Goal: Task Accomplishment & Management: Manage account settings

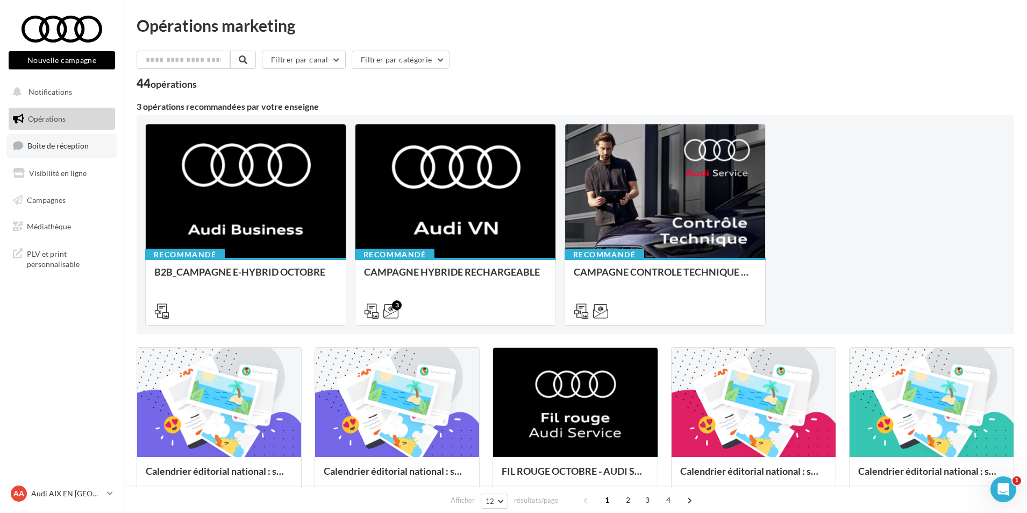
click at [69, 147] on span "Boîte de réception" at bounding box center [57, 145] width 61 height 9
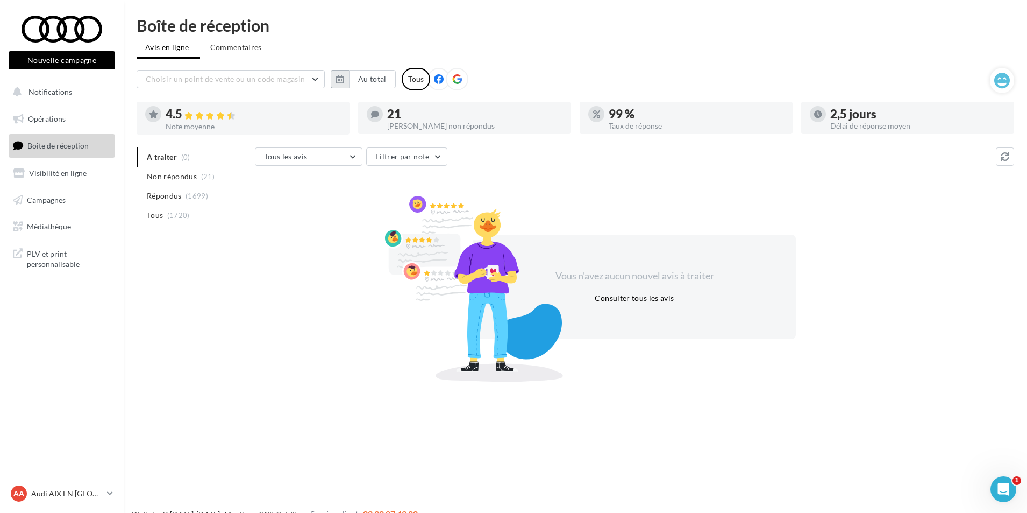
click at [339, 81] on icon "button" at bounding box center [340, 79] width 8 height 9
click at [386, 138] on button "1" at bounding box center [386, 144] width 16 height 16
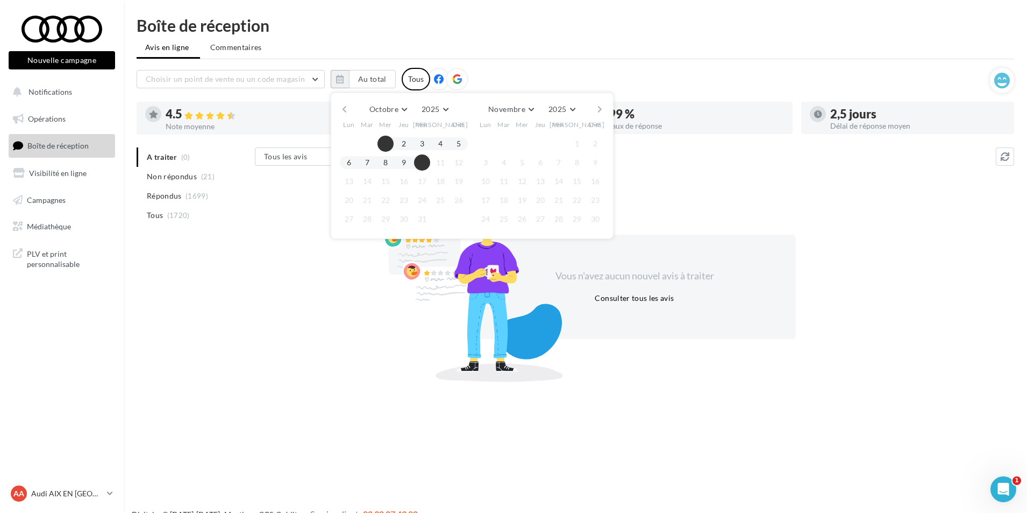
click at [423, 164] on button "10" at bounding box center [422, 162] width 16 height 16
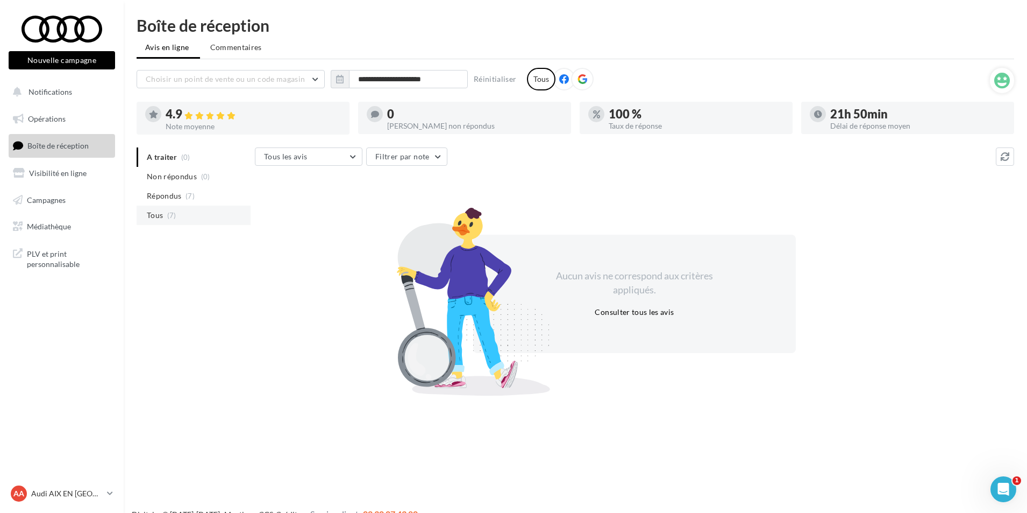
click at [166, 221] on li "Tous (7)" at bounding box center [194, 214] width 114 height 19
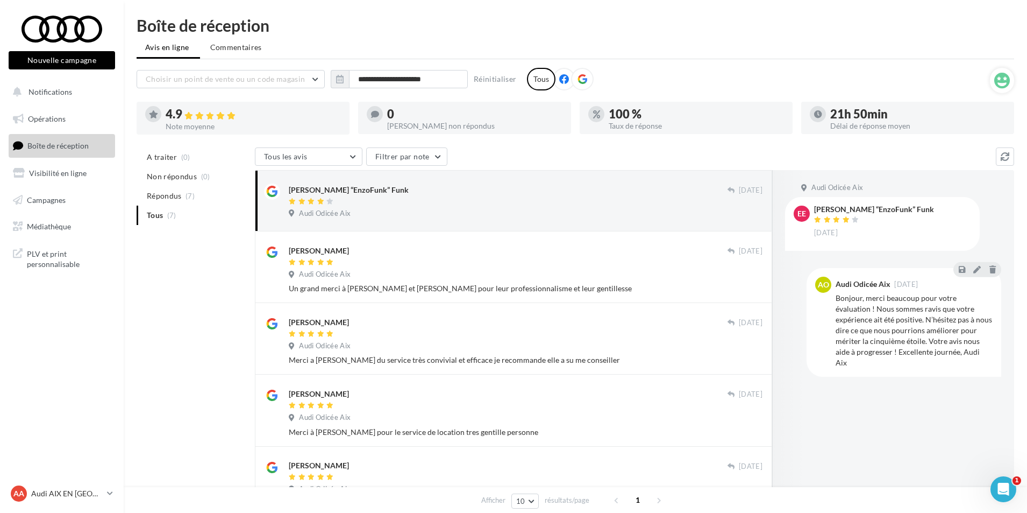
drag, startPoint x: 77, startPoint y: 493, endPoint x: 72, endPoint y: 479, distance: 15.2
click at [77, 493] on p "Audi AIX EN [GEOGRAPHIC_DATA]" at bounding box center [67, 493] width 72 height 11
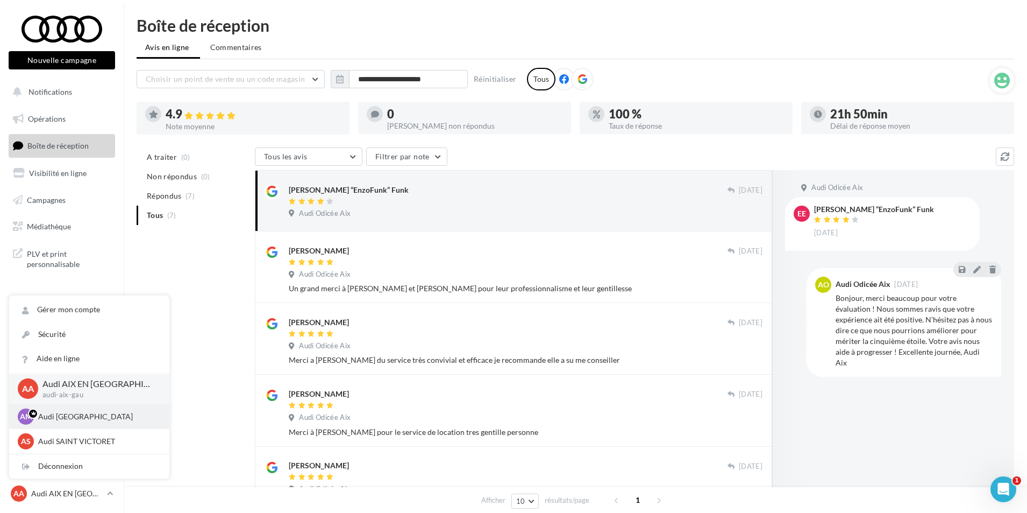
click at [60, 411] on p "Audi [GEOGRAPHIC_DATA]" at bounding box center [97, 416] width 118 height 11
